Goal: Find specific fact: Find contact information

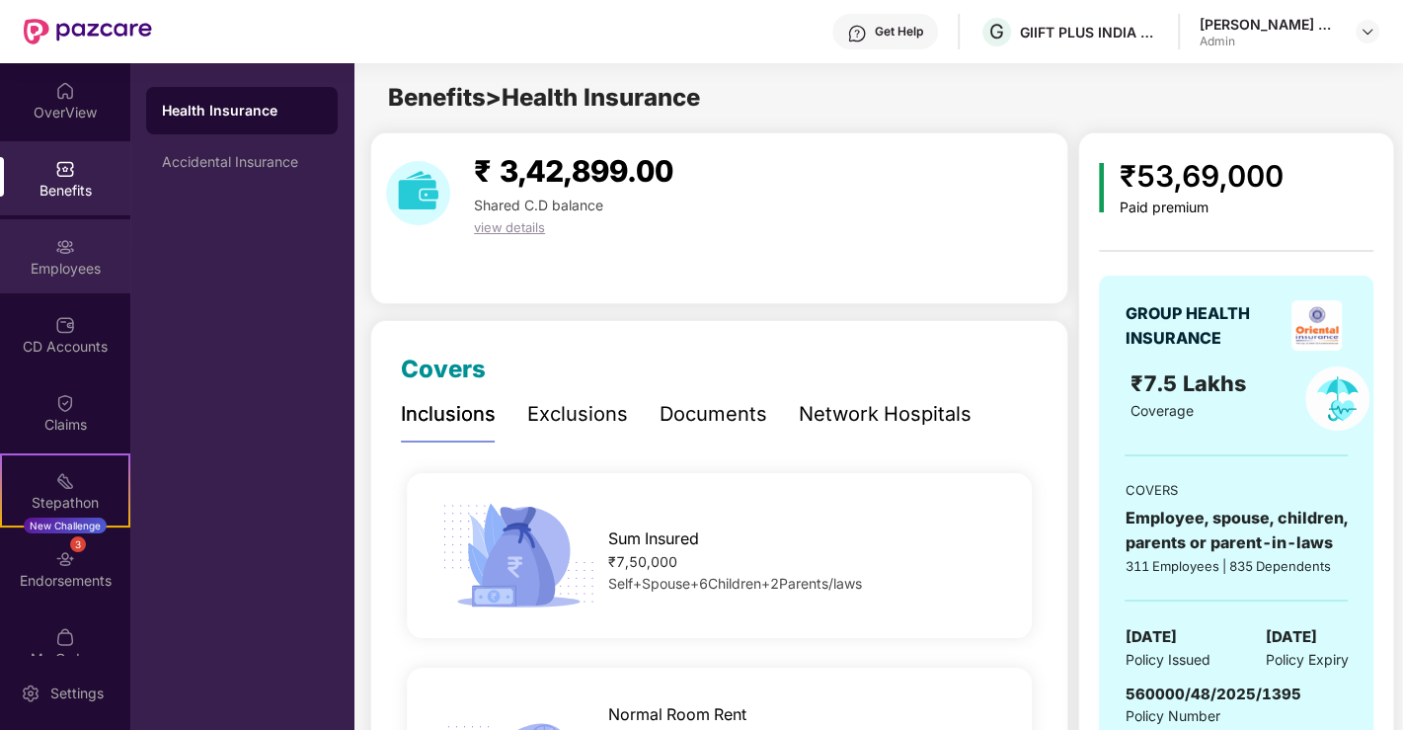
click at [49, 241] on div "Employees" at bounding box center [65, 256] width 130 height 74
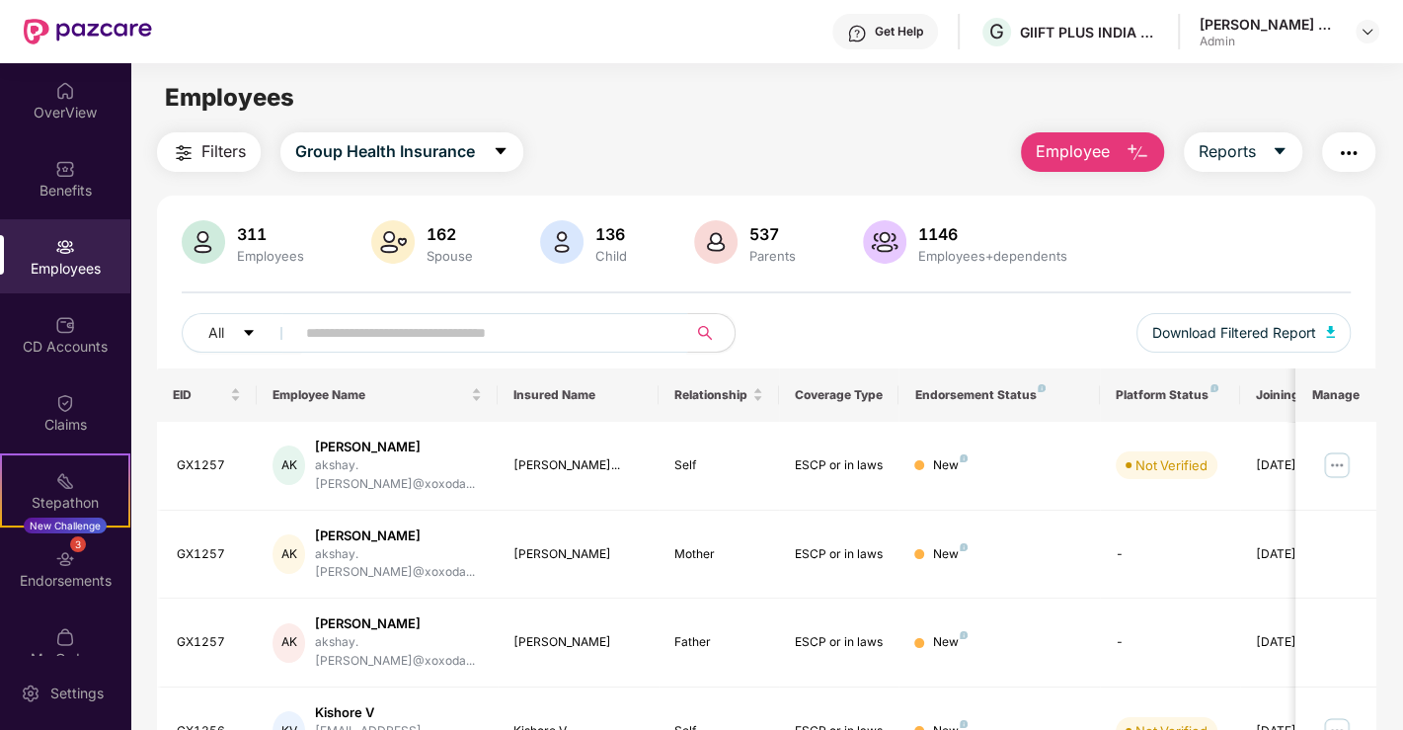
click at [485, 331] on input "text" at bounding box center [483, 333] width 354 height 30
click at [521, 326] on input "text" at bounding box center [483, 333] width 354 height 30
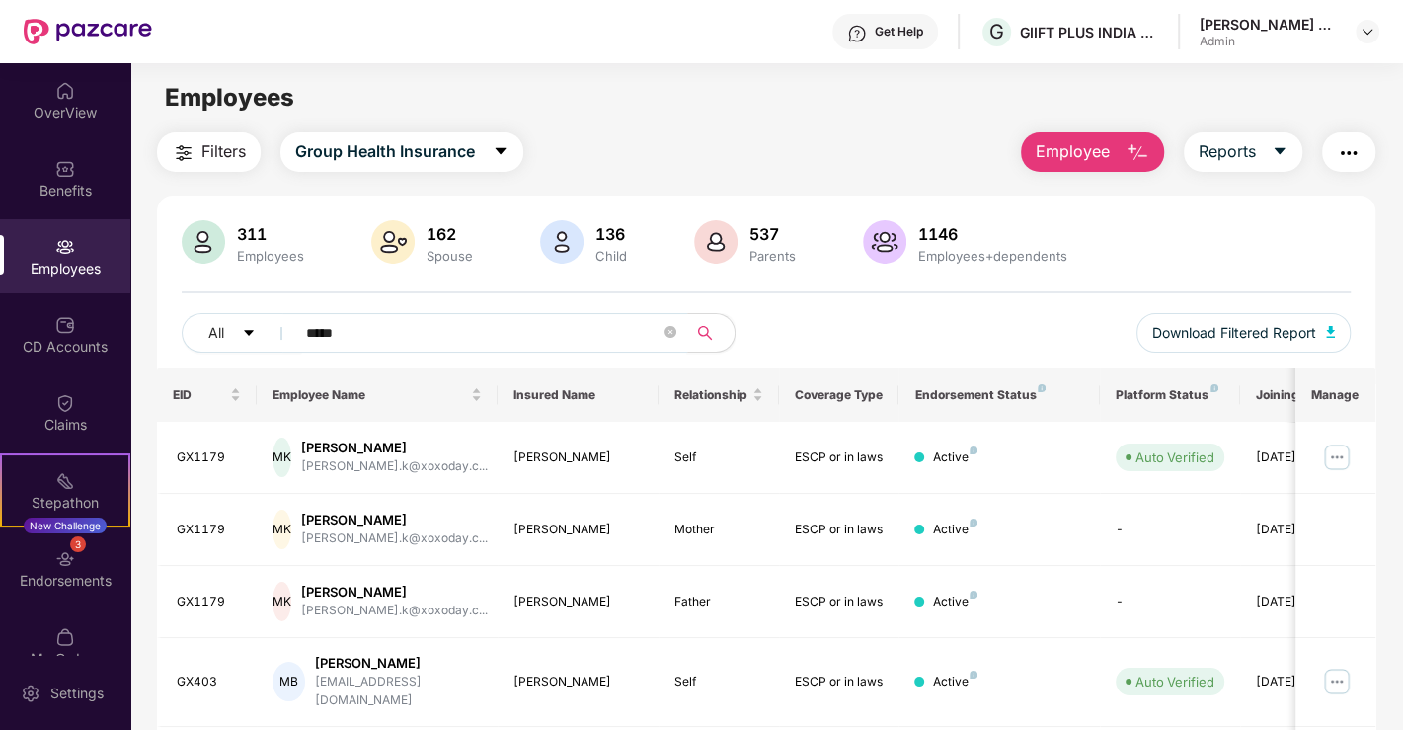
type input "*****"
click at [1334, 459] on img at bounding box center [1337, 457] width 32 height 32
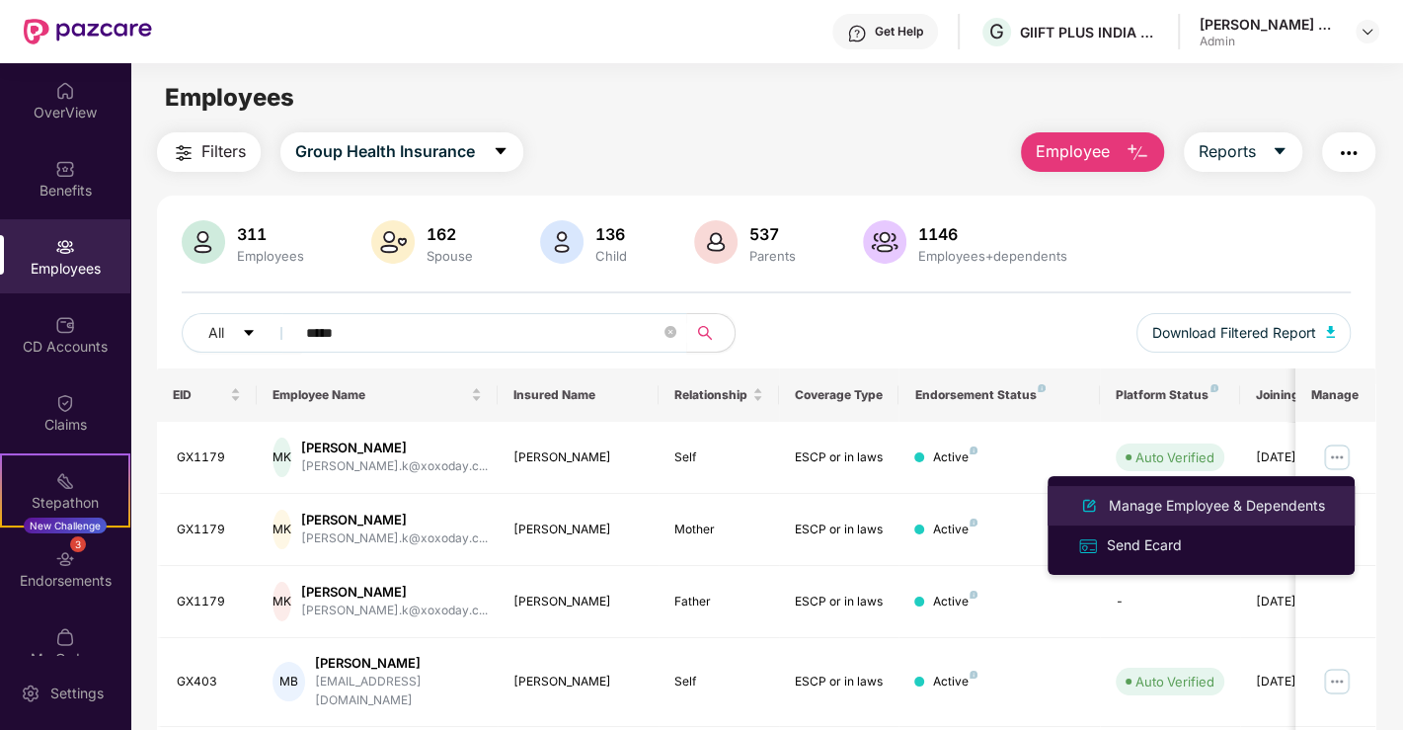
click at [1167, 506] on div "Manage Employee & Dependents" at bounding box center [1217, 506] width 224 height 22
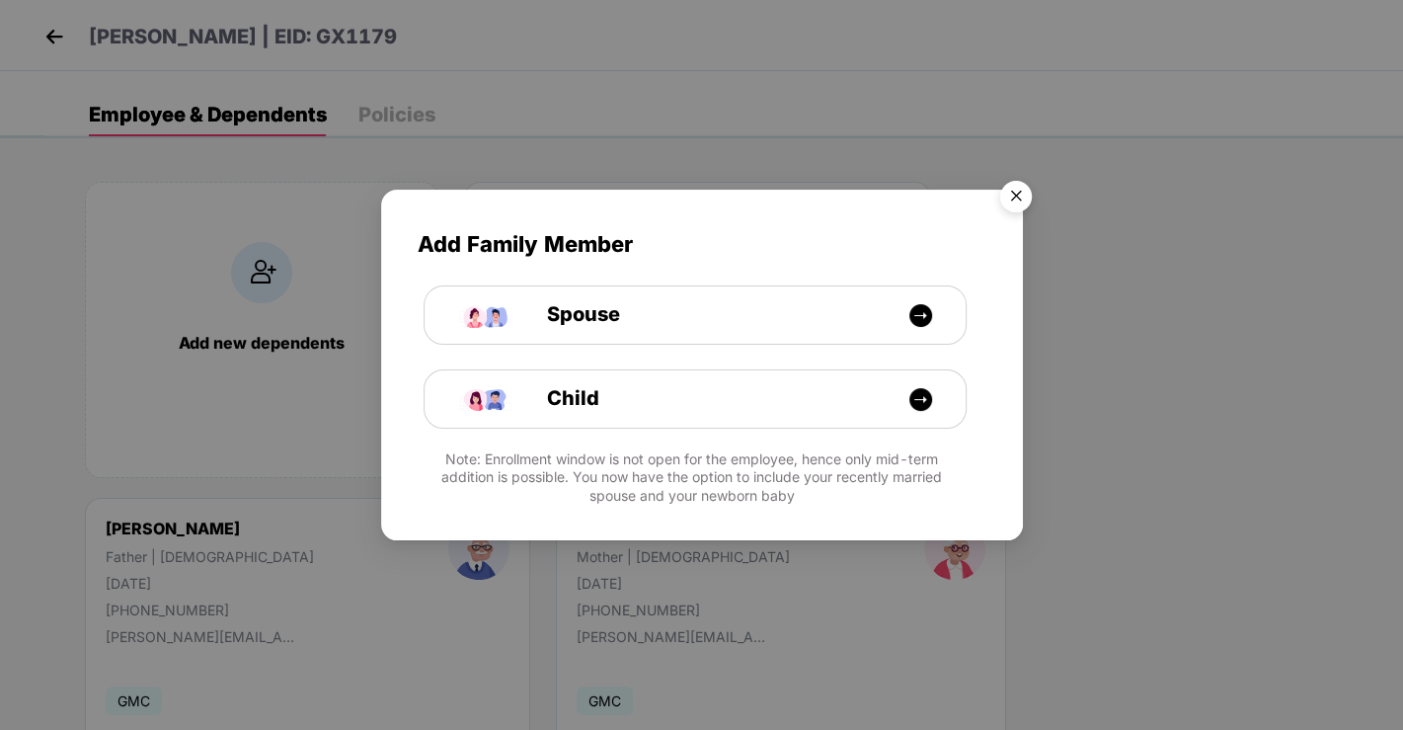
click at [1018, 193] on img "Close" at bounding box center [1015, 199] width 55 height 55
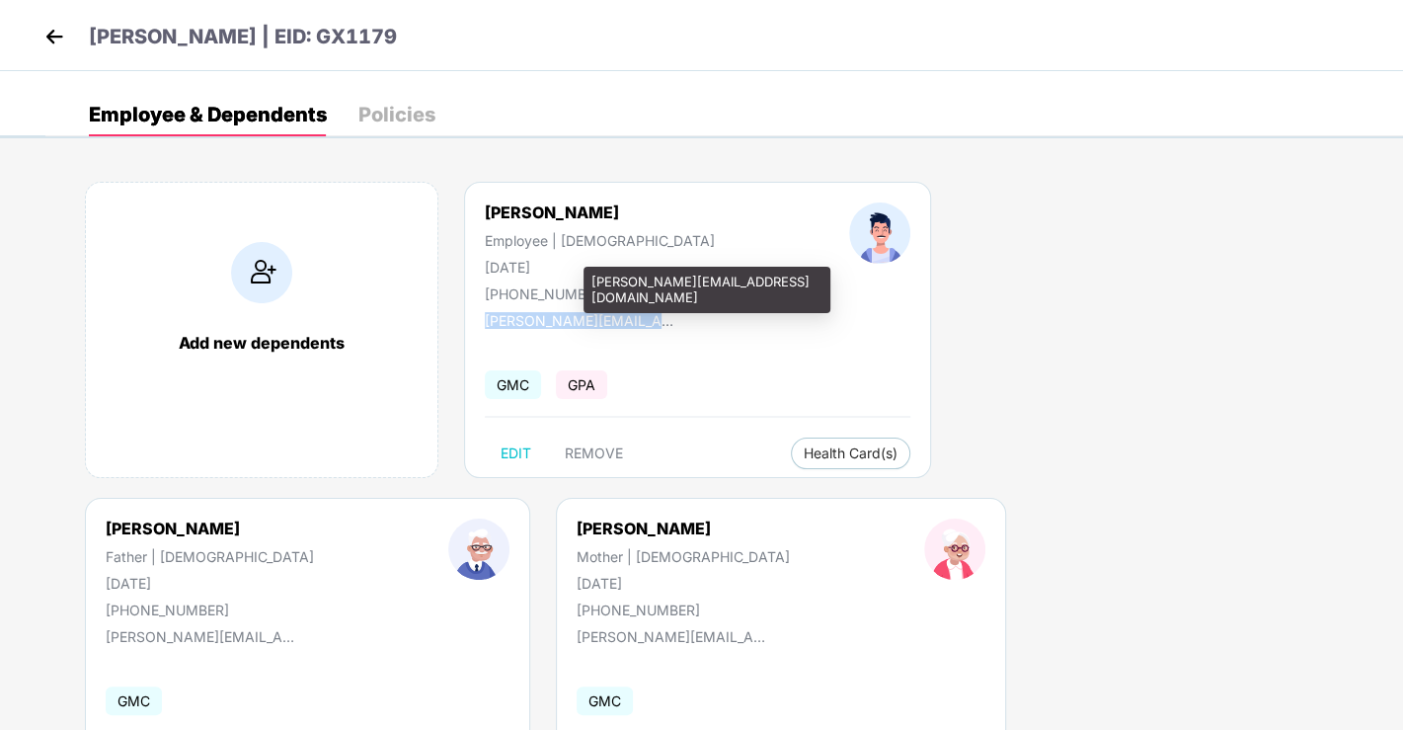
drag, startPoint x: 694, startPoint y: 315, endPoint x: 484, endPoint y: 314, distance: 210.3
click at [484, 314] on div "[PERSON_NAME] K Employee | [DEMOGRAPHIC_DATA] [DATE] [PHONE_NUMBER] [PERSON_NAM…" at bounding box center [697, 330] width 467 height 296
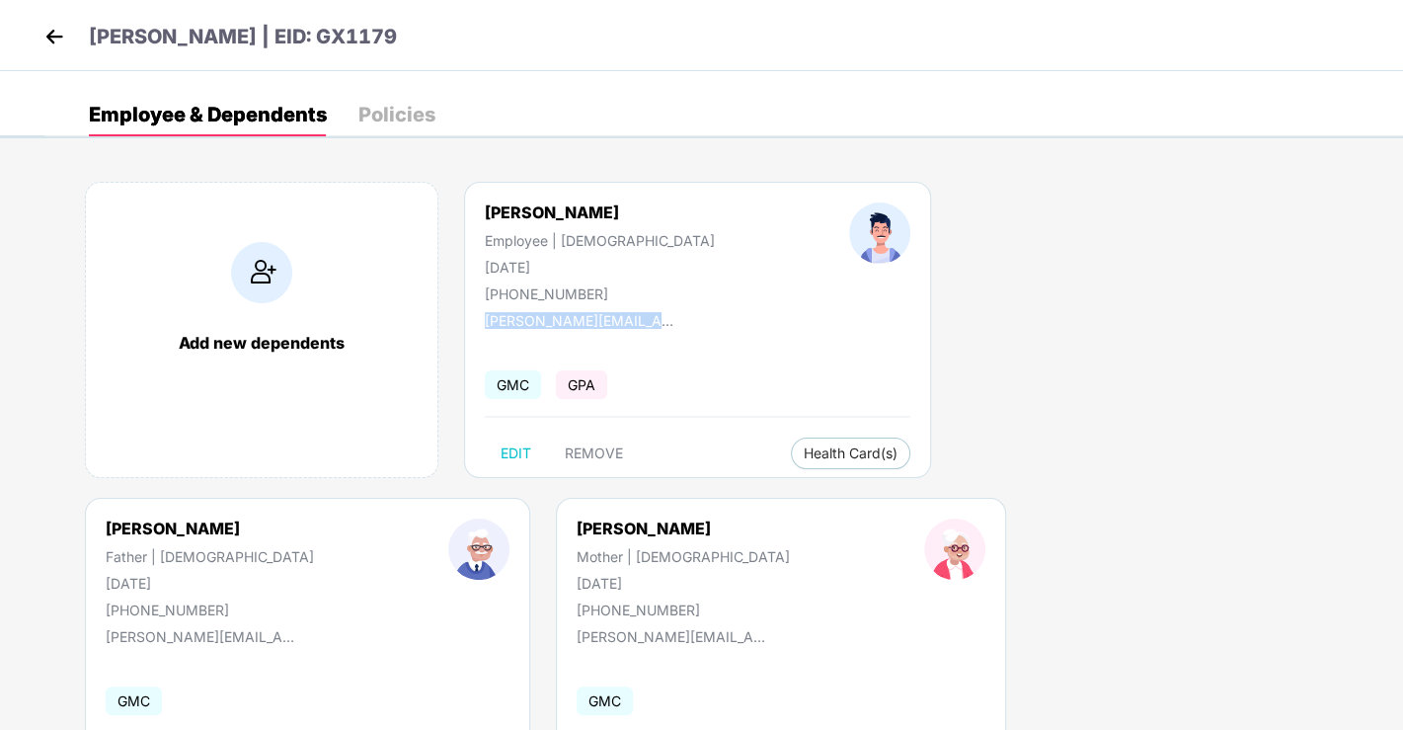
copy div "[PERSON_NAME][EMAIL_ADDRESS][DOMAIN_NAME]"
click at [54, 44] on img at bounding box center [54, 37] width 30 height 30
